Goal: Task Accomplishment & Management: Complete application form

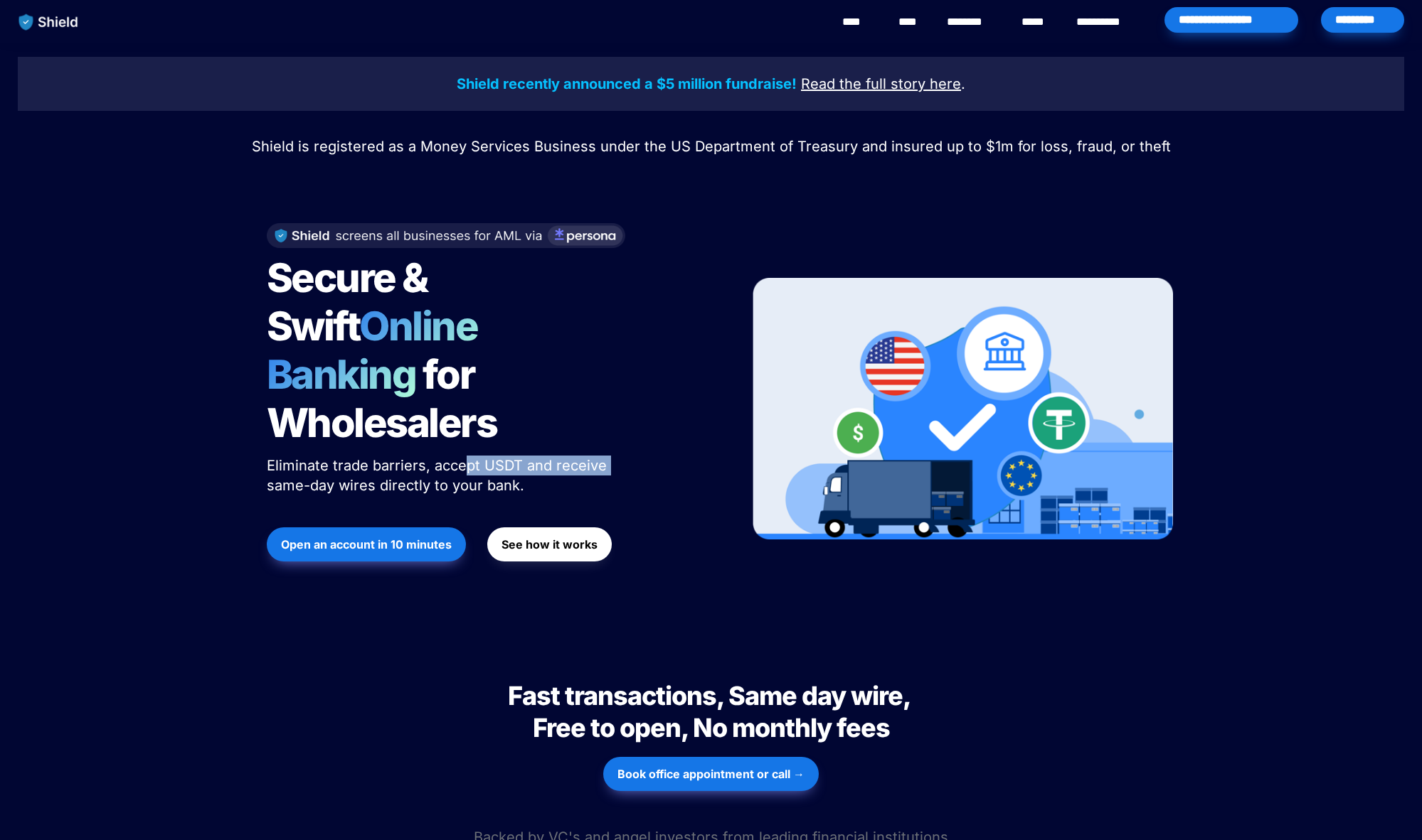
drag, startPoint x: 487, startPoint y: 417, endPoint x: 621, endPoint y: 423, distance: 134.1
click at [621, 452] on p "Eliminate trade barriers, accept USDT and receive same-day wires directly to yo…" at bounding box center [444, 475] width 356 height 46
drag, startPoint x: 370, startPoint y: 441, endPoint x: 650, endPoint y: 462, distance: 280.8
click at [650, 462] on div "Secure & Swift Online Banking for Wholesalers Eliminate trade barriers, accept …" at bounding box center [491, 409] width 483 height 401
click at [641, 521] on div "Open an account in 10 minutes See how it works" at bounding box center [490, 544] width 447 height 77
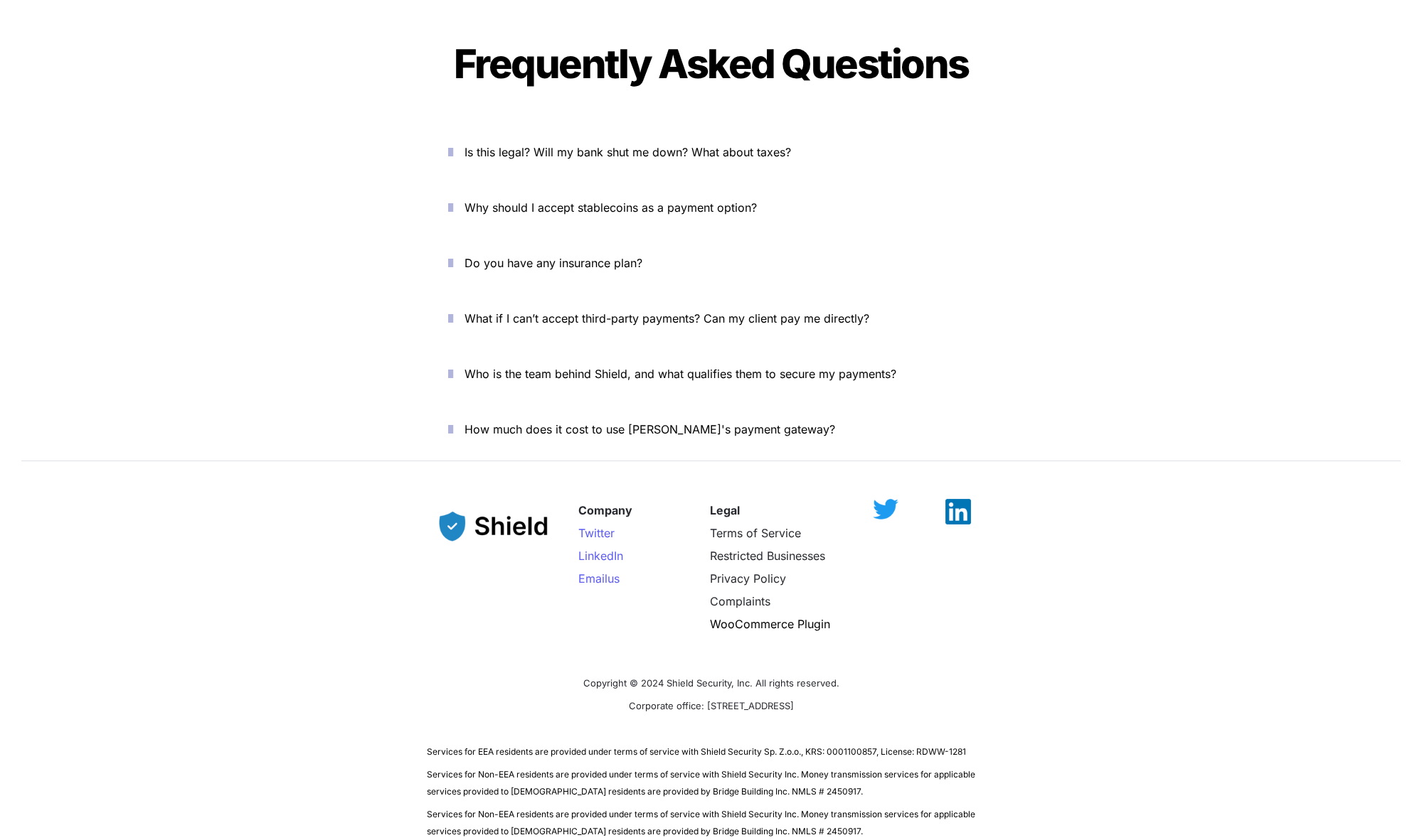
scroll to position [4781, 0]
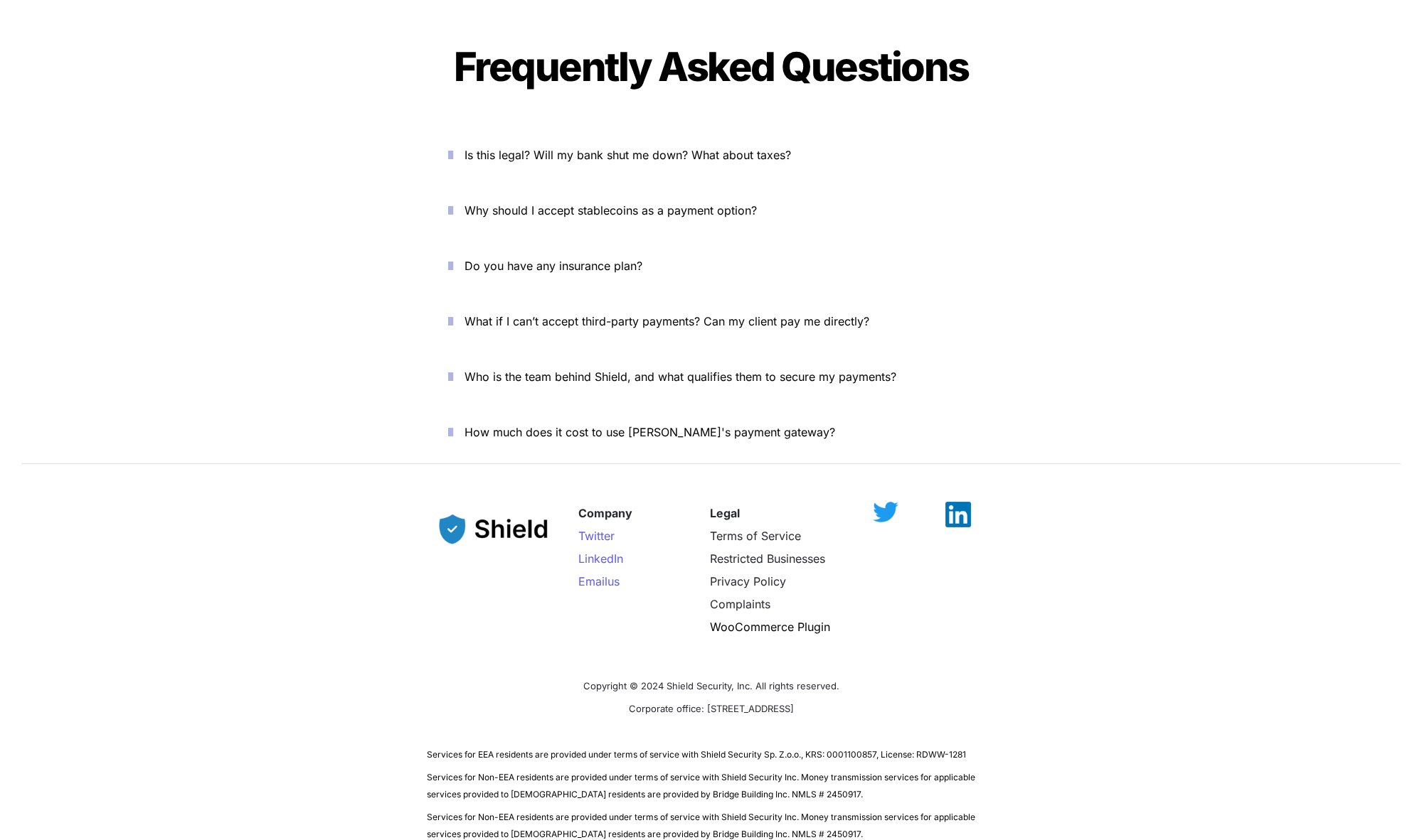
click at [453, 146] on icon "button" at bounding box center [451, 155] width 5 height 17
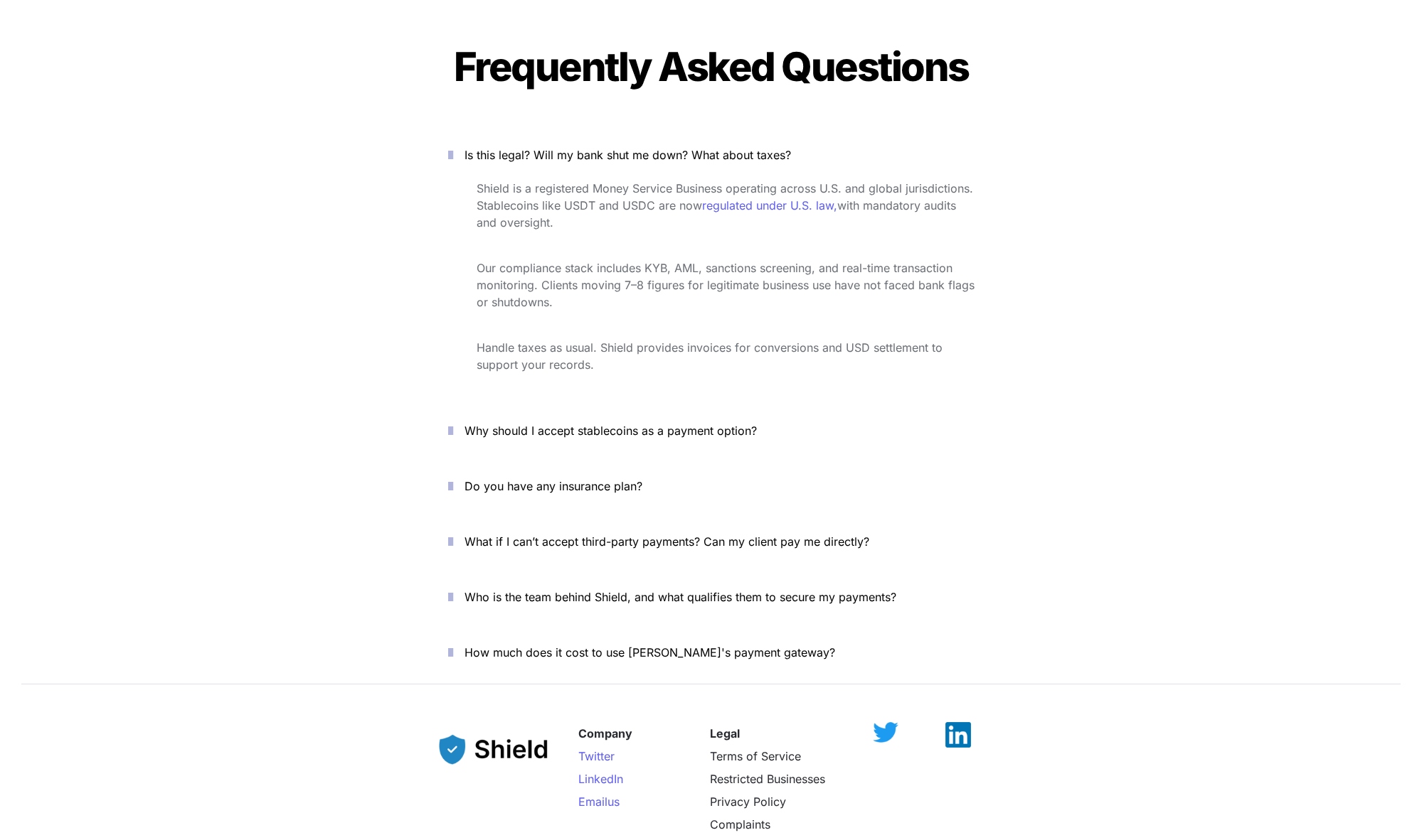
drag, startPoint x: 557, startPoint y: 156, endPoint x: 727, endPoint y: 165, distance: 170.2
click at [725, 177] on p "Shield is a registered Money Service Business operating across U.S. and global …" at bounding box center [725, 206] width 498 height 57
click at [700, 182] on p "Shield is a registered Money Service Business operating across U.S. and global …" at bounding box center [725, 206] width 498 height 57
drag, startPoint x: 553, startPoint y: 238, endPoint x: 752, endPoint y: 236, distance: 199.0
click at [752, 261] on span "Our compliance stack includes KYB, AML, sanctions screening, and real-time tran…" at bounding box center [727, 285] width 501 height 48
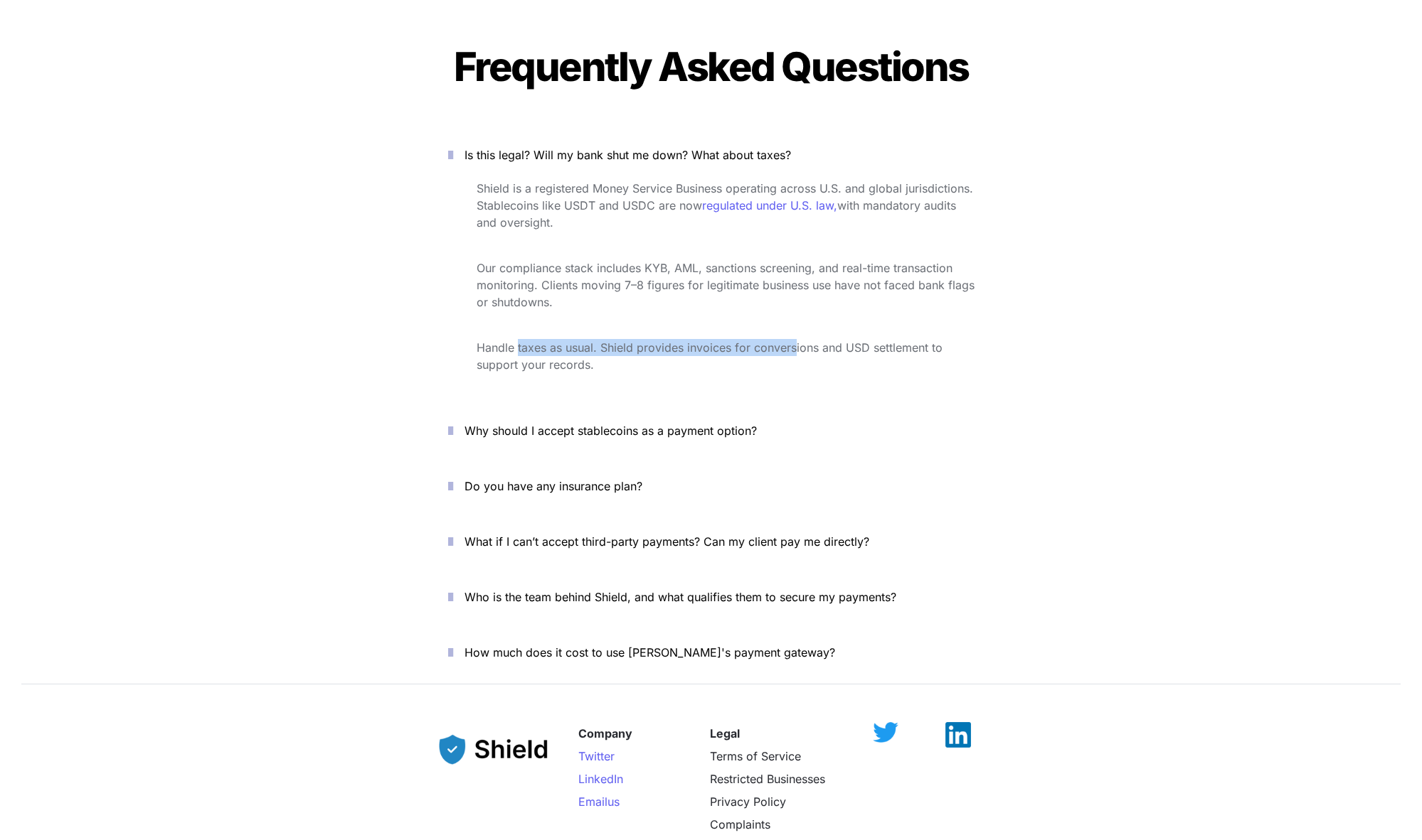
drag, startPoint x: 609, startPoint y: 298, endPoint x: 810, endPoint y: 299, distance: 201.0
click at [801, 341] on span "Handle taxes as usual. Shield provides invoices for conversions and USD settlem…" at bounding box center [711, 356] width 469 height 31
click at [453, 422] on icon "button" at bounding box center [451, 431] width 5 height 17
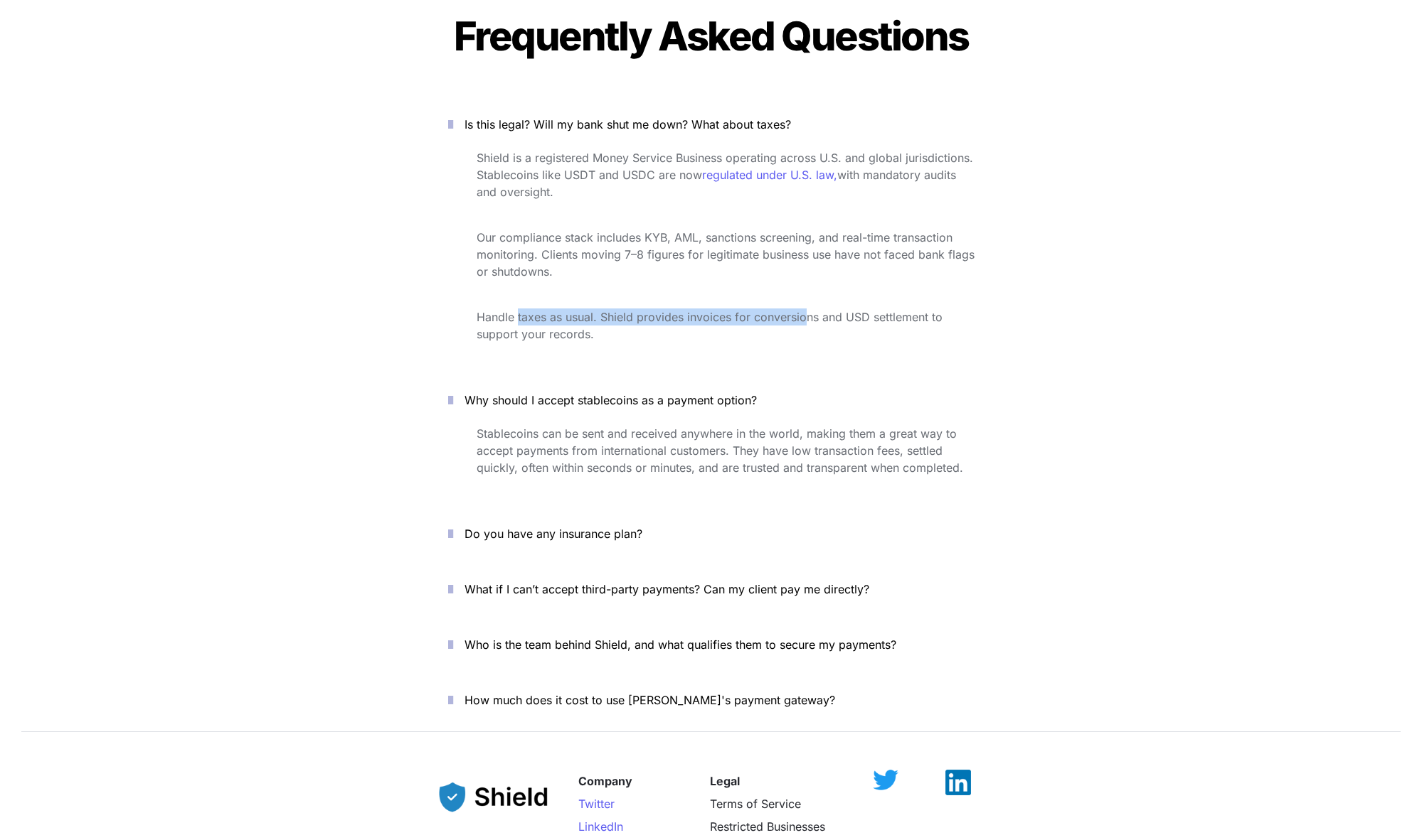
scroll to position [4941, 0]
